Goal: Obtain resource: Download file/media

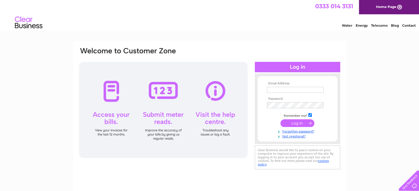
type input "janwhitton@outlook.com"
drag, startPoint x: 392, startPoint y: 98, endPoint x: 380, endPoint y: 111, distance: 16.6
click at [392, 98] on div "Email Address: janwhitton@outlook.com Password: Forgotten password?" at bounding box center [209, 165] width 419 height 248
click at [300, 123] on input "submit" at bounding box center [297, 123] width 34 height 8
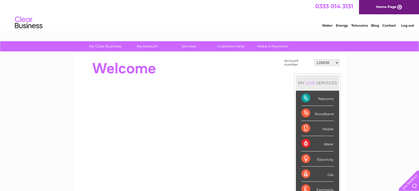
click at [336, 62] on select "128836 30320342" at bounding box center [326, 62] width 25 height 7
select select "30320342"
click at [314, 59] on select "128836 30320342" at bounding box center [326, 62] width 25 height 7
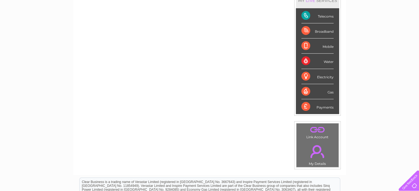
scroll to position [101, 0]
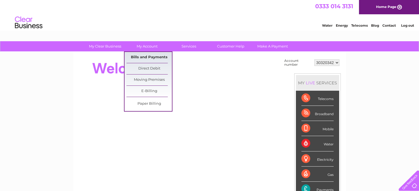
click at [152, 58] on link "Bills and Payments" at bounding box center [148, 57] width 45 height 11
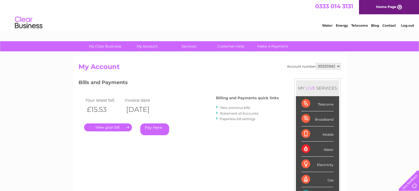
click at [113, 128] on link "." at bounding box center [108, 128] width 48 height 8
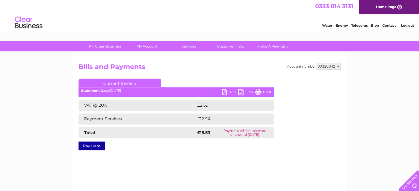
click at [224, 91] on link "PDF" at bounding box center [230, 93] width 17 height 8
click at [407, 26] on link "Log out" at bounding box center [407, 25] width 13 height 4
